Goal: Find specific page/section: Find specific page/section

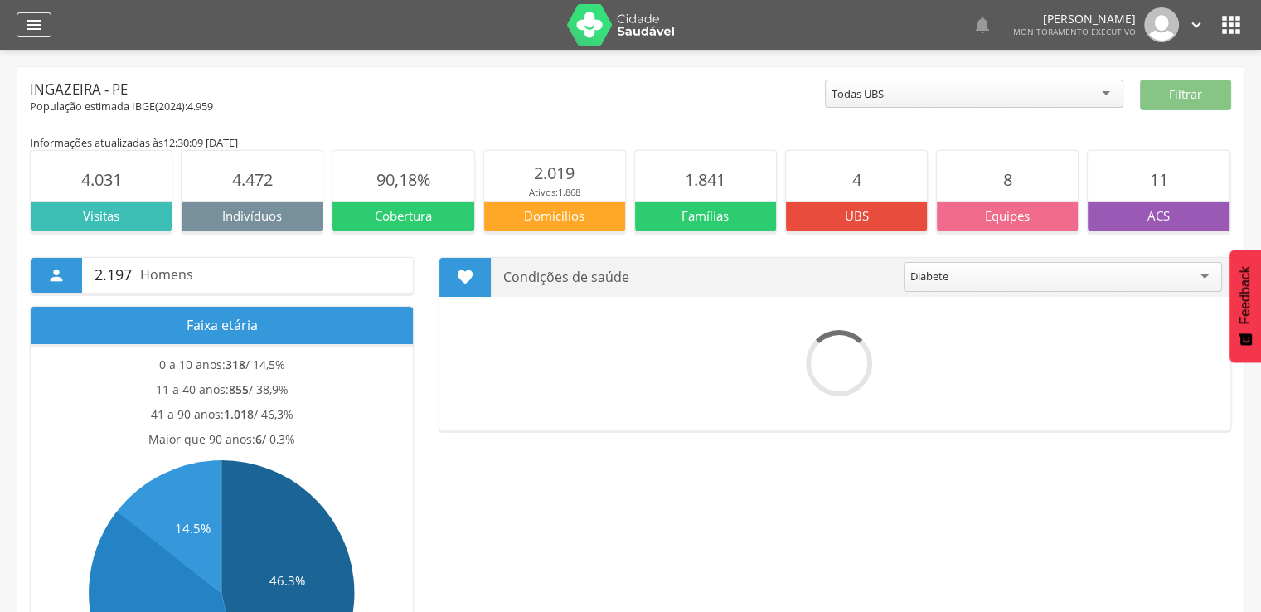
click at [26, 30] on icon "" at bounding box center [34, 25] width 20 height 20
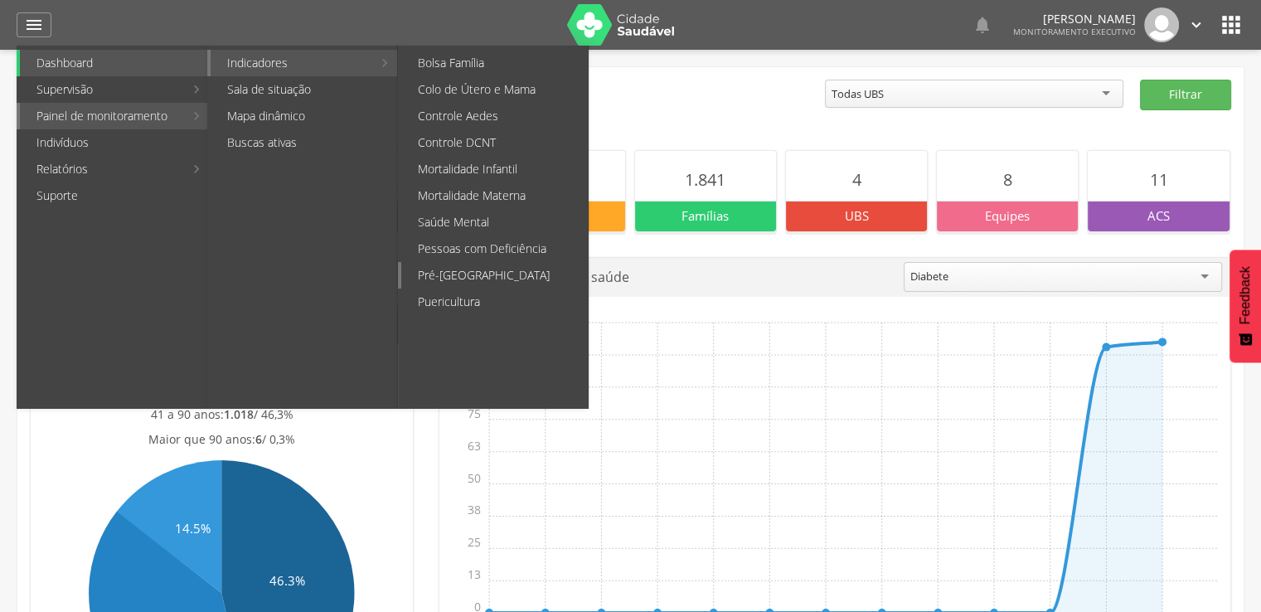
click at [480, 271] on link "Pré-[GEOGRAPHIC_DATA]" at bounding box center [494, 275] width 187 height 27
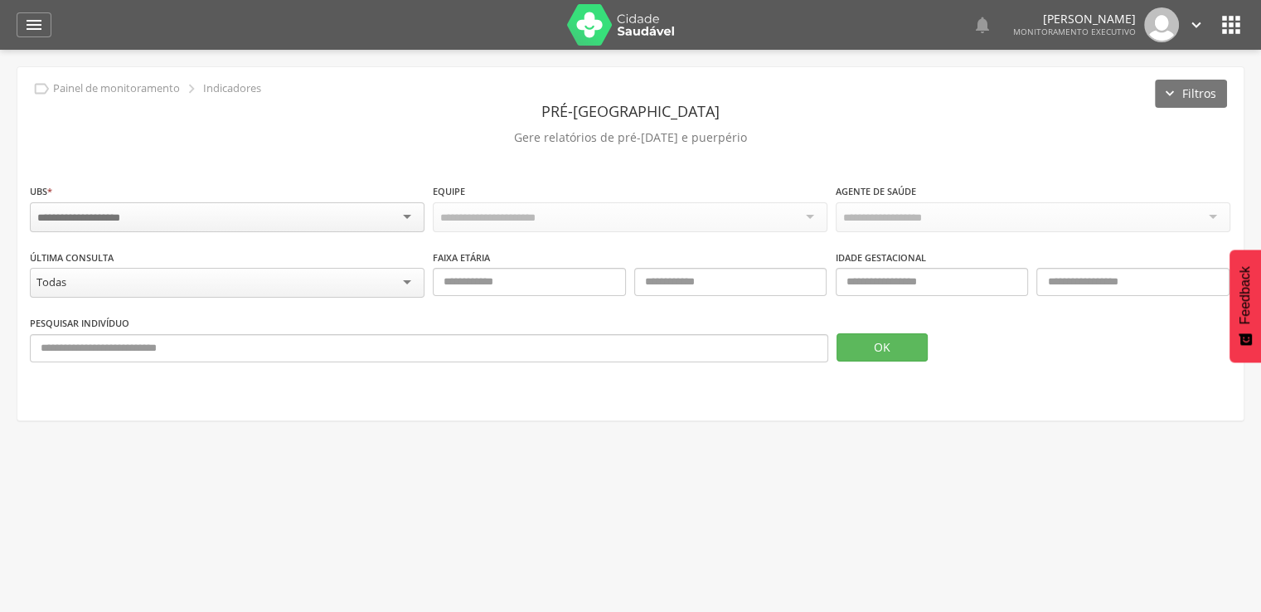
click at [422, 216] on div at bounding box center [227, 217] width 395 height 30
click at [868, 344] on button "OK" at bounding box center [882, 347] width 91 height 28
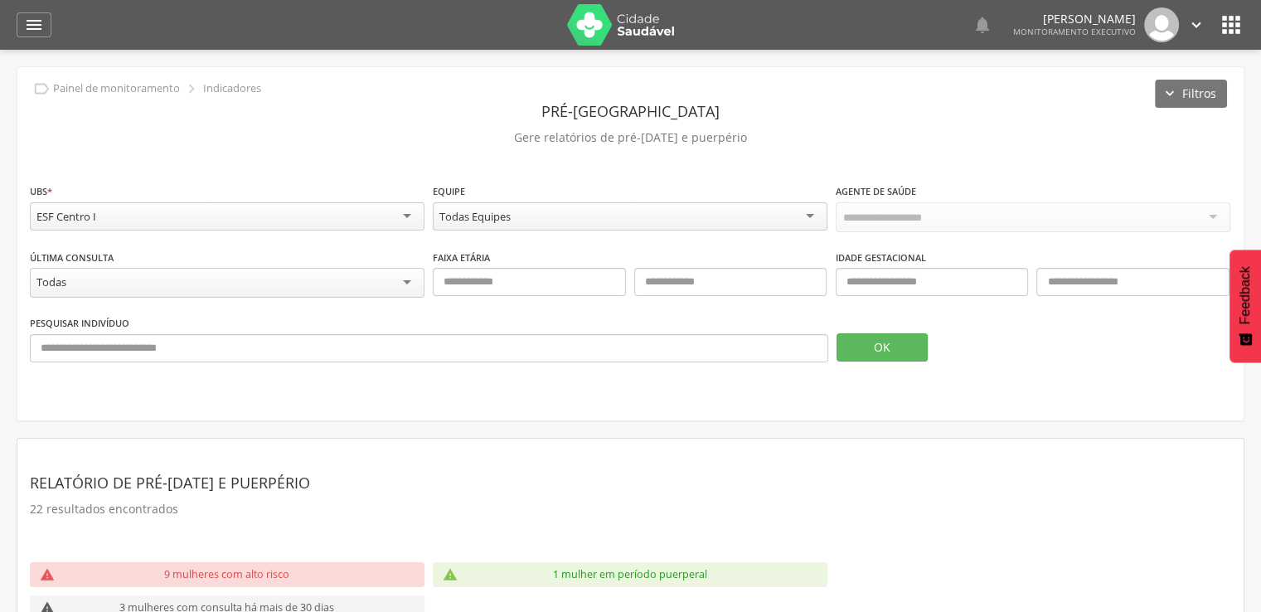
click at [352, 220] on div "ESF Centro I" at bounding box center [227, 216] width 395 height 28
click at [886, 347] on button "OK" at bounding box center [882, 347] width 91 height 28
click at [152, 218] on div "ESF Santa Rosa" at bounding box center [227, 216] width 395 height 28
click at [900, 344] on button "OK" at bounding box center [882, 347] width 91 height 28
